Goal: Information Seeking & Learning: Learn about a topic

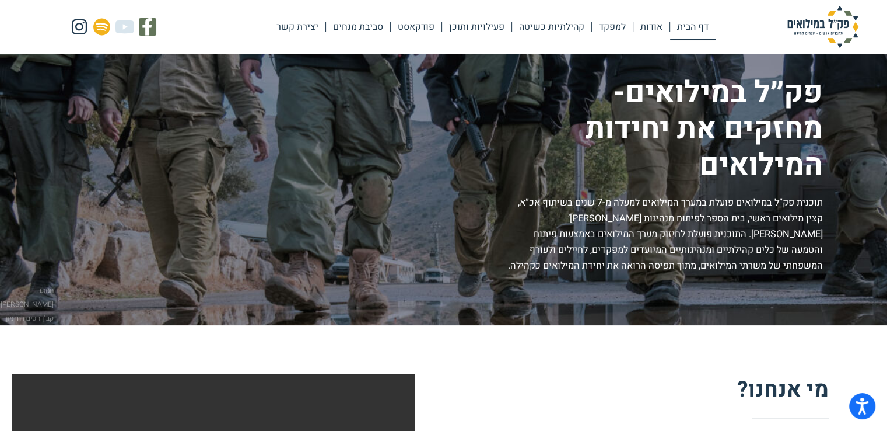
scroll to position [58, 0]
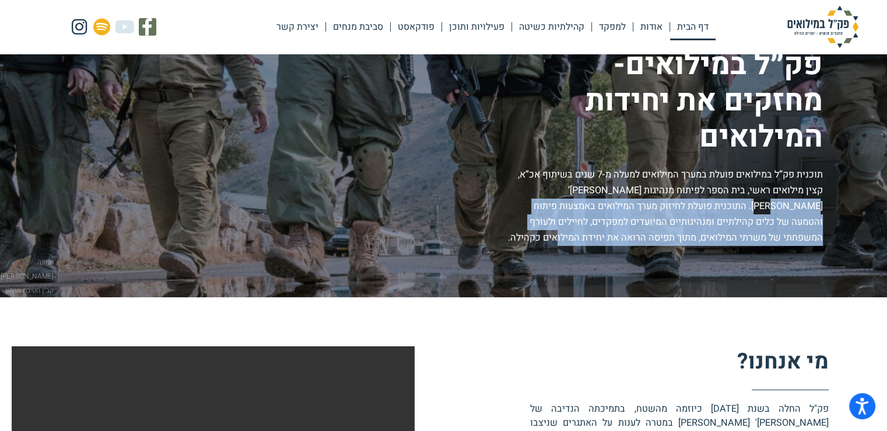
drag, startPoint x: 562, startPoint y: 191, endPoint x: 565, endPoint y: 236, distance: 45.6
click at [565, 236] on p "תוכנית פק”ל במילואים פועלת במערך המילואים למעלה מ-7 שנים בשיתוף אכ”א, קצין מילו…" at bounding box center [664, 206] width 319 height 79
copy p "התוכנית פועלת לחיזוק מערך המילואים באמצעות פיתוח והטמעה של כלים קהילתיים ומנהיג…"
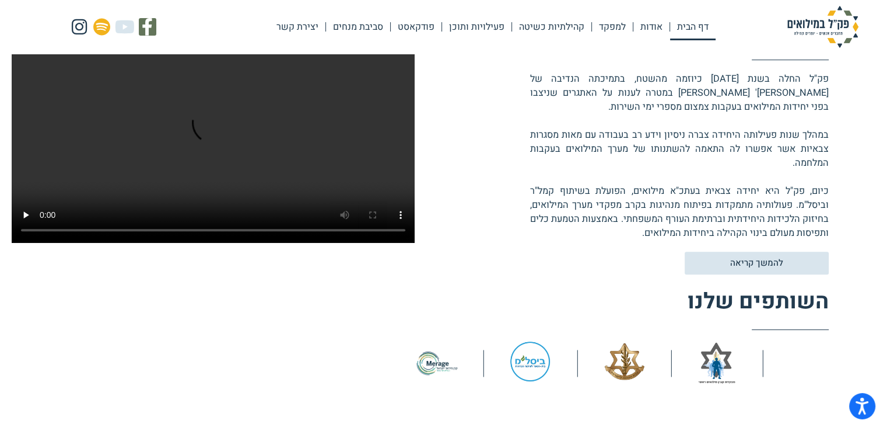
scroll to position [408, 0]
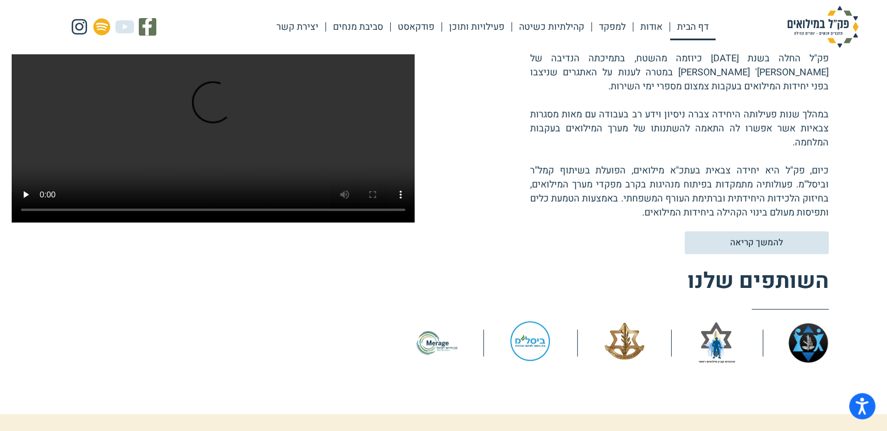
drag, startPoint x: 803, startPoint y: 166, endPoint x: 618, endPoint y: 208, distance: 189.2
click at [618, 208] on p "פק"ל החלה בשנת 2018 כיוזמה מהשטח, בתמיכתה הנדיבה של קרן מיראז' ישראל במטרה לענו…" at bounding box center [679, 135] width 299 height 168
copy p "פק"ל היא יחידה צבאית בעתכ"א מילואים, הפועלת בשיתוף קמל"ר וביסל"מ. פעולותיה מתמק…"
click at [799, 232] on link "להמשך קריאה" at bounding box center [757, 242] width 159 height 25
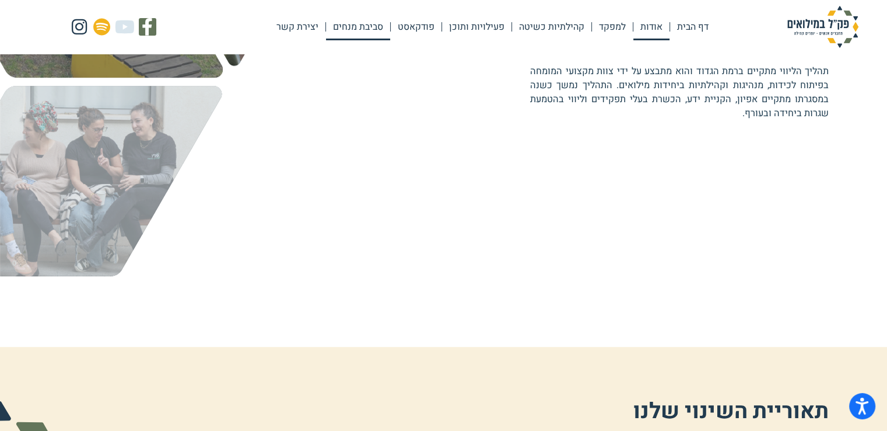
scroll to position [467, 0]
